Goal: Information Seeking & Learning: Learn about a topic

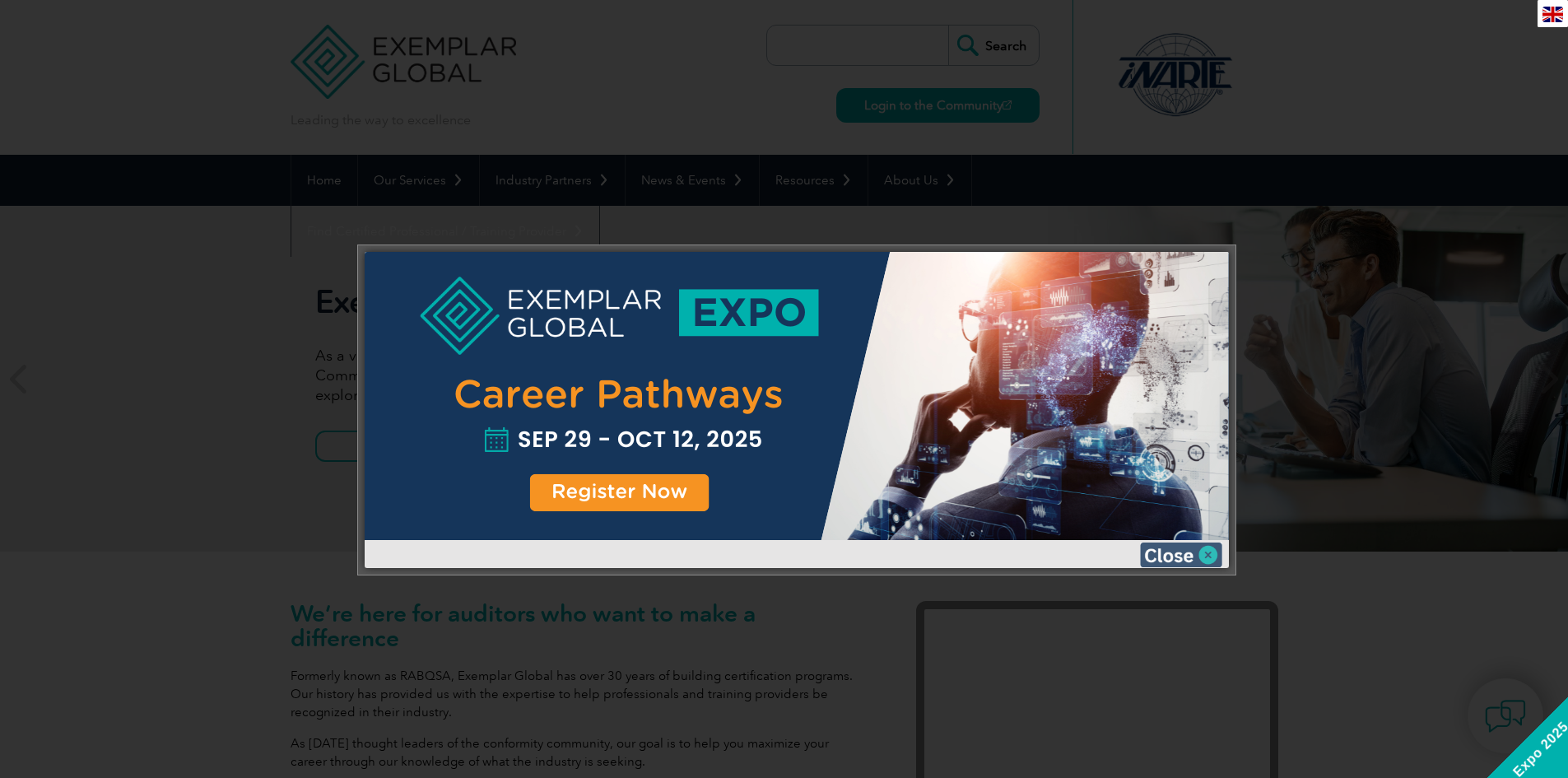
click at [1214, 552] on img at bounding box center [1181, 555] width 82 height 25
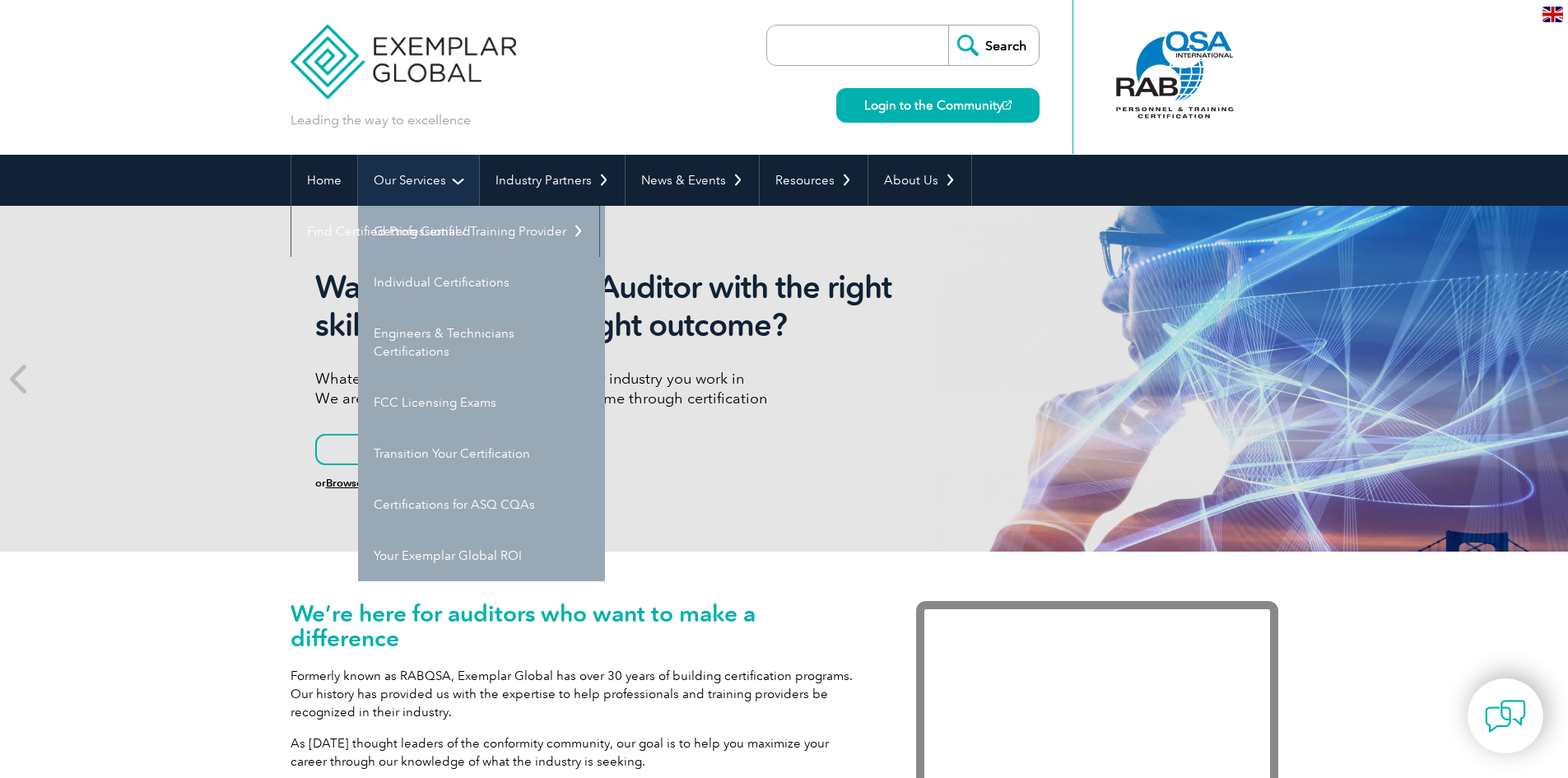
click at [431, 176] on link "Our Services" at bounding box center [418, 181] width 121 height 51
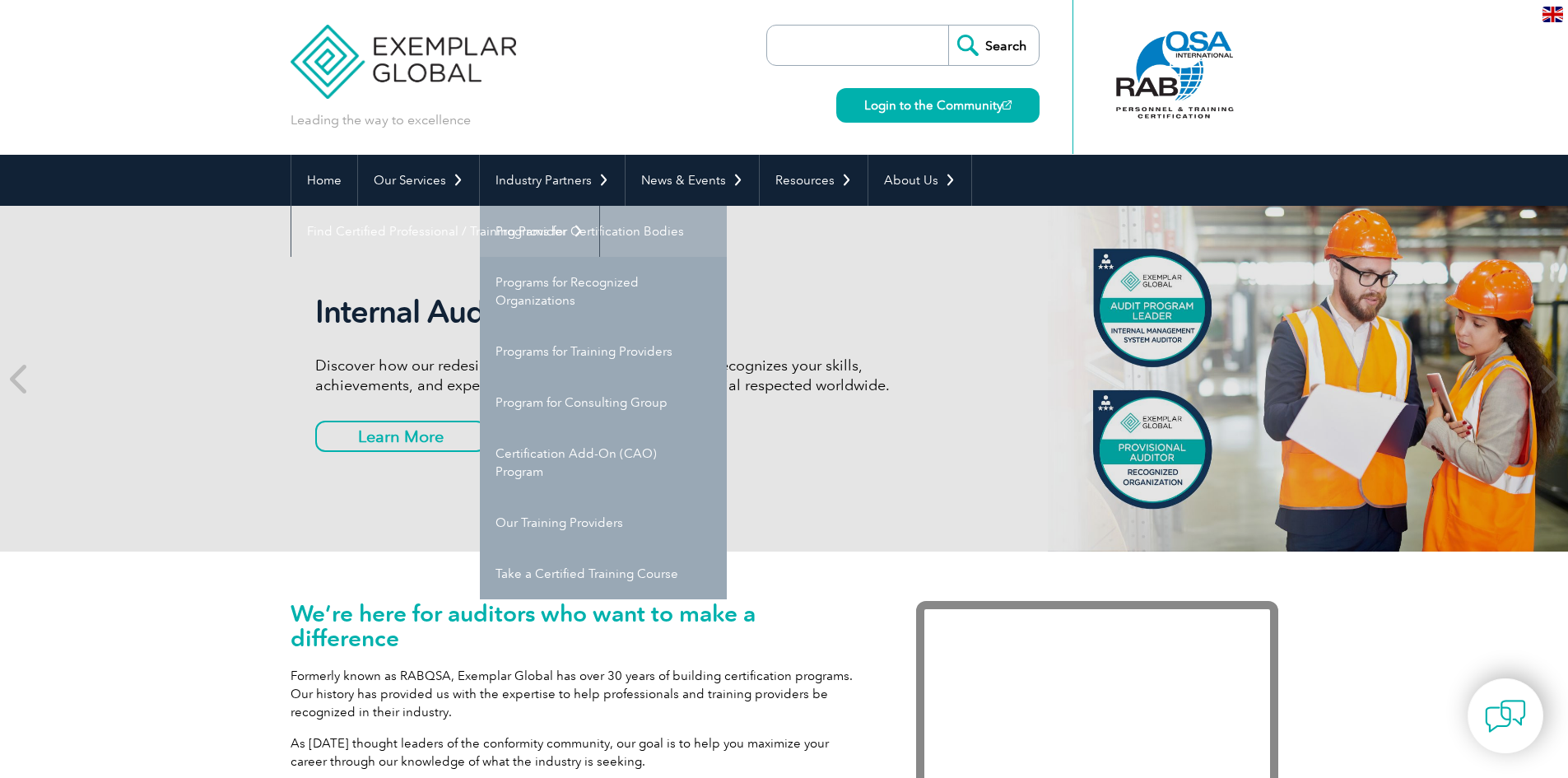
drag, startPoint x: 537, startPoint y: 293, endPoint x: 573, endPoint y: 229, distance: 73.4
drag, startPoint x: 573, startPoint y: 229, endPoint x: 581, endPoint y: 130, distance: 99.3
click at [581, 130] on div "Leading the way to excellence Search" at bounding box center [784, 77] width 988 height 155
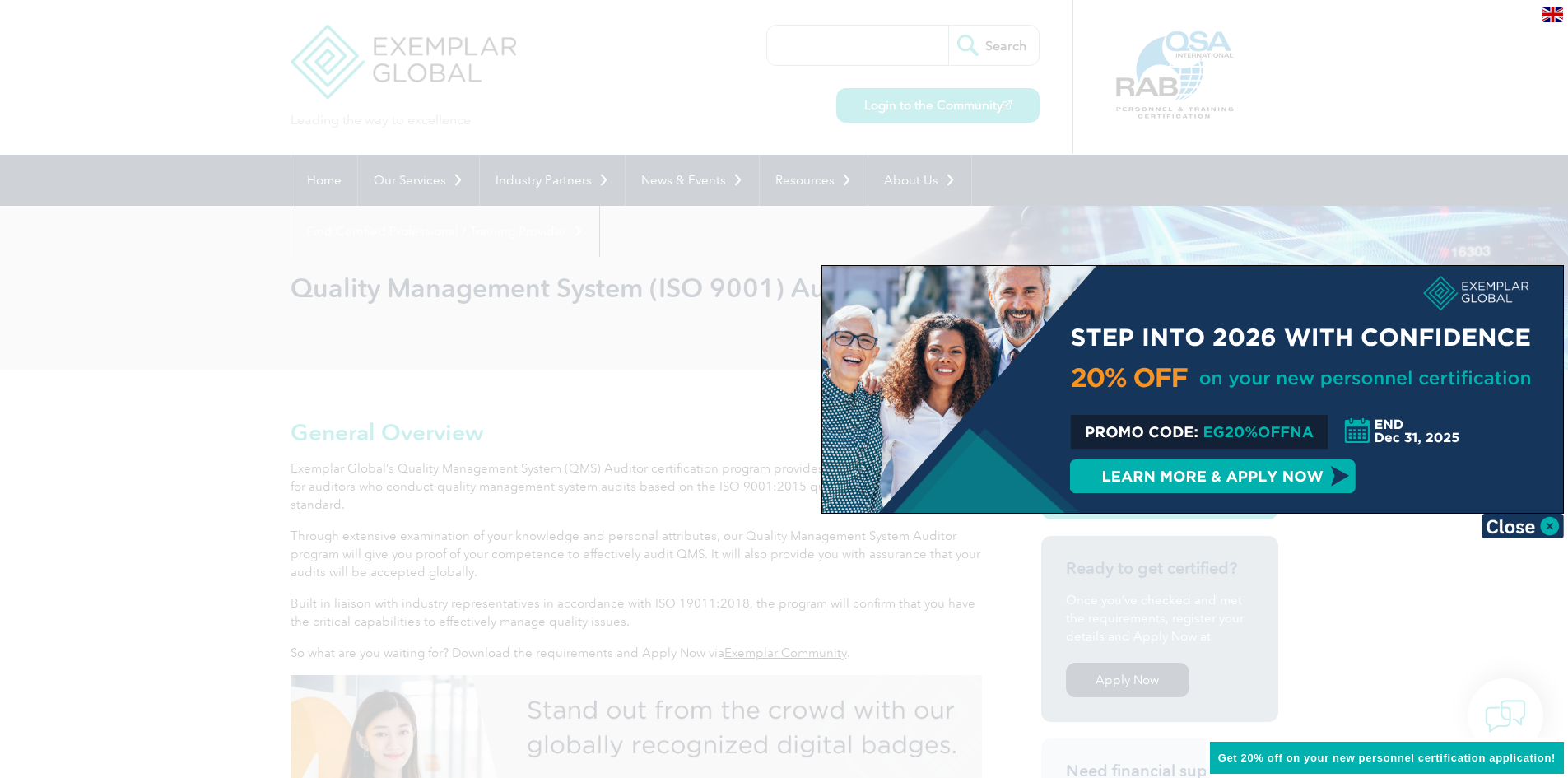
click at [494, 537] on div at bounding box center [784, 389] width 1568 height 778
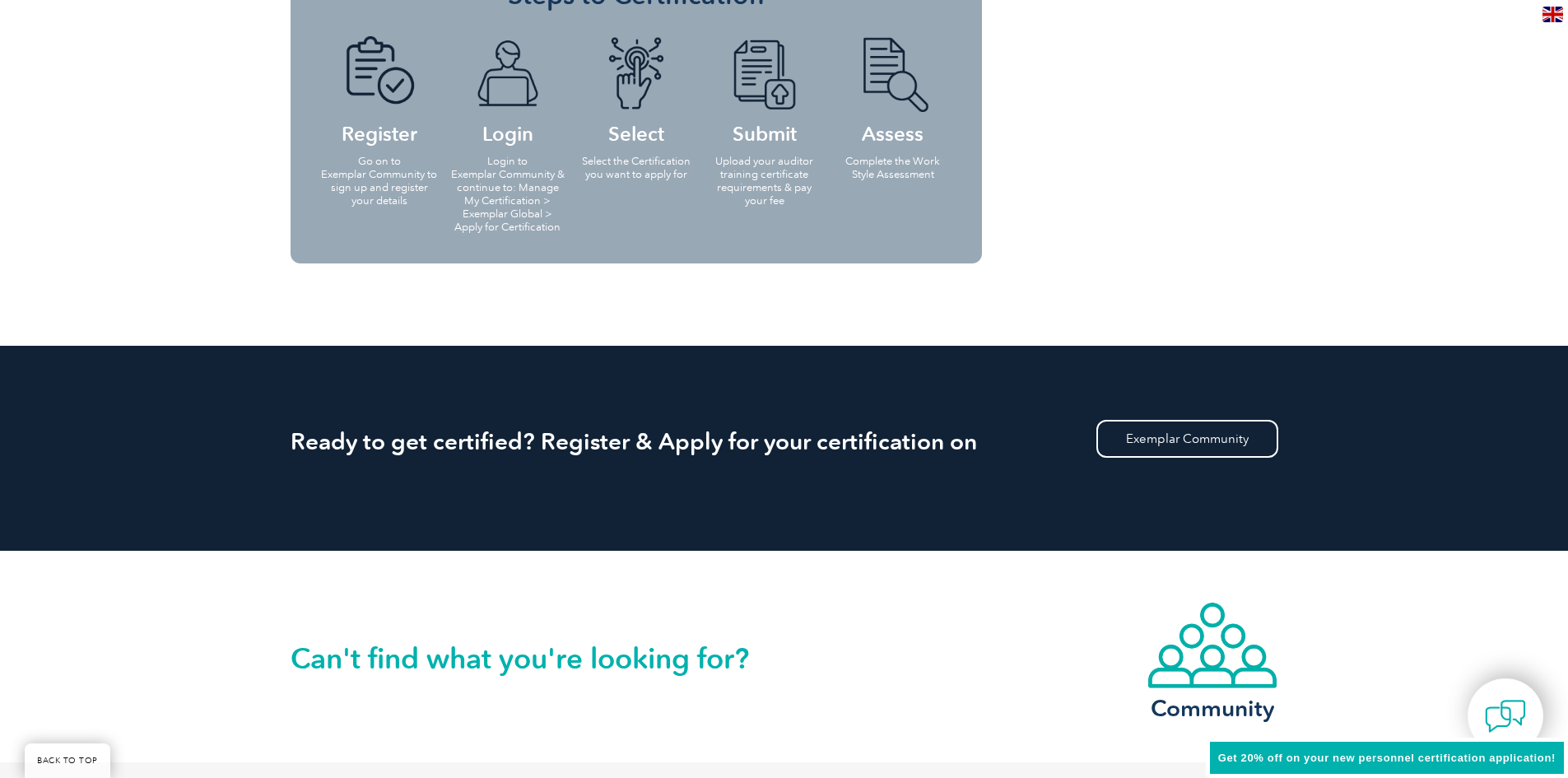
scroll to position [905, 0]
